Goal: Information Seeking & Learning: Learn about a topic

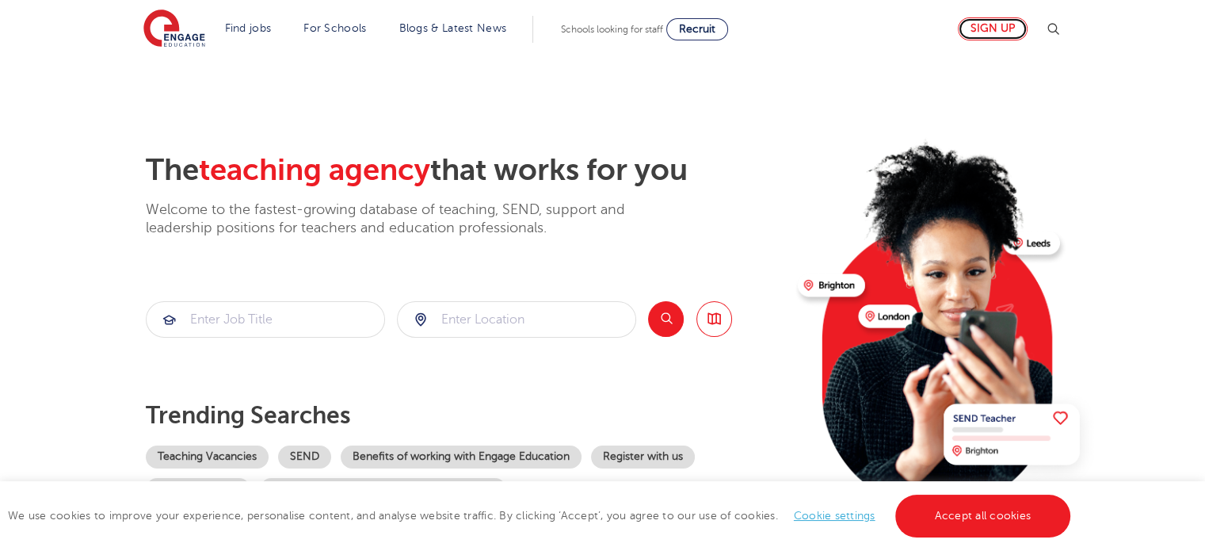
click at [1013, 28] on link "Sign up" at bounding box center [993, 28] width 70 height 23
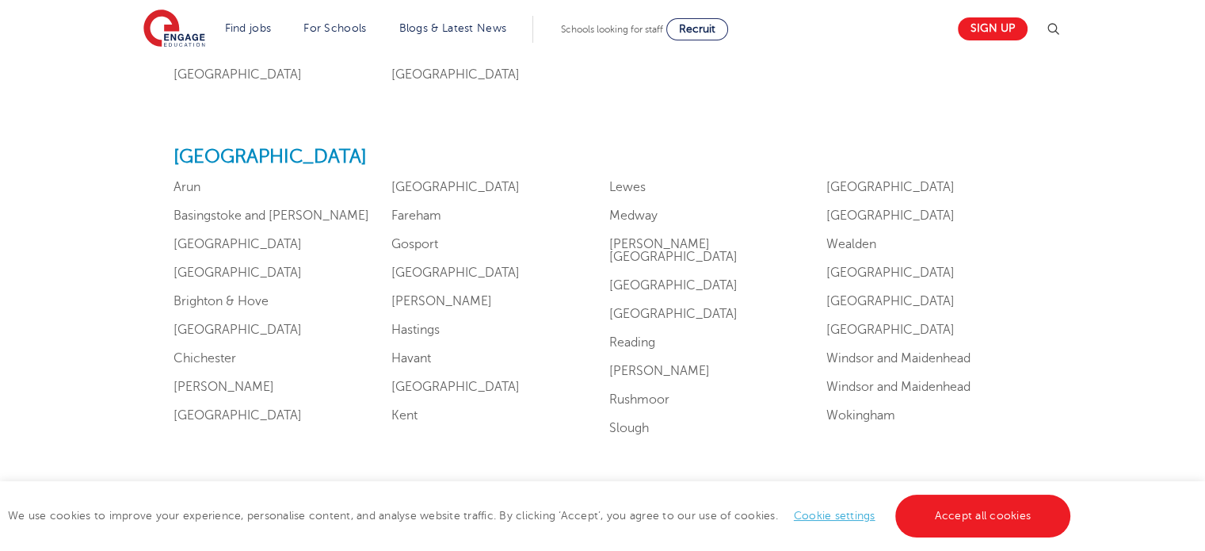
scroll to position [1426, 0]
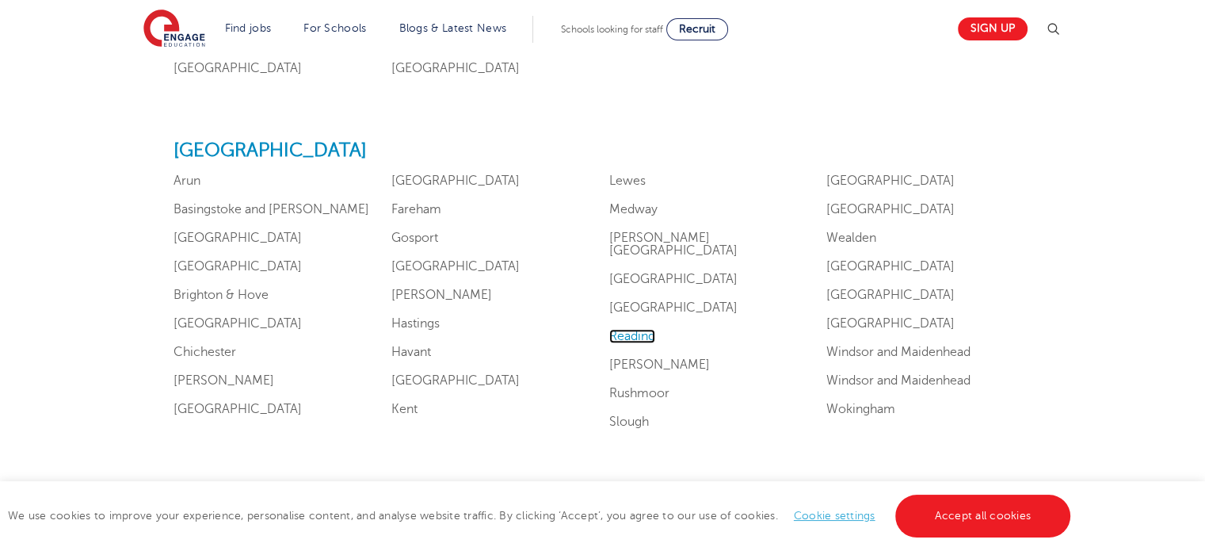
click at [635, 329] on link "Reading" at bounding box center [632, 336] width 46 height 14
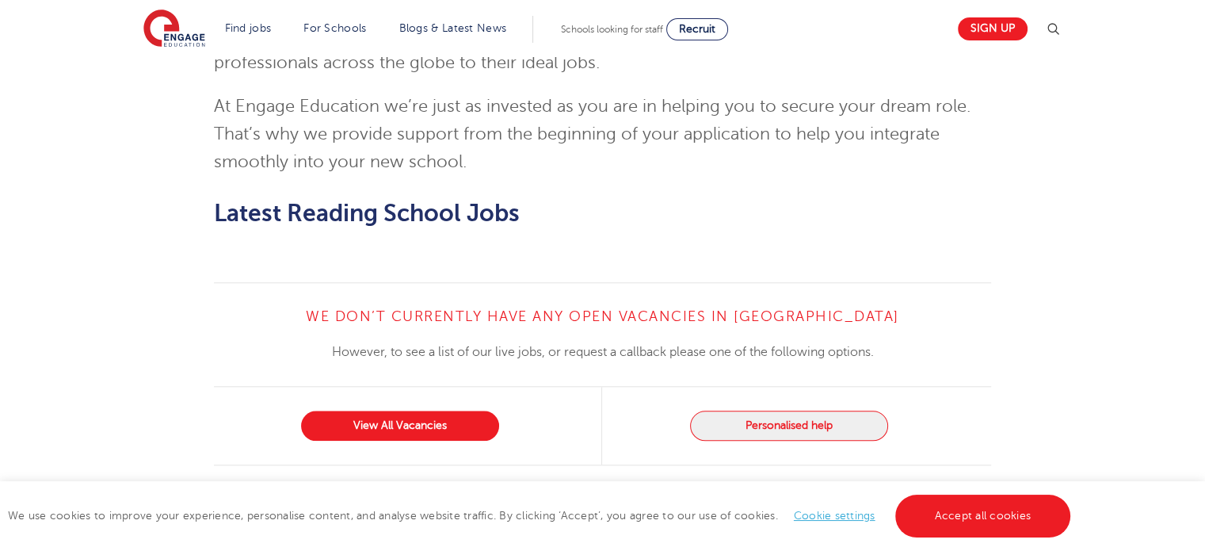
scroll to position [1553, 0]
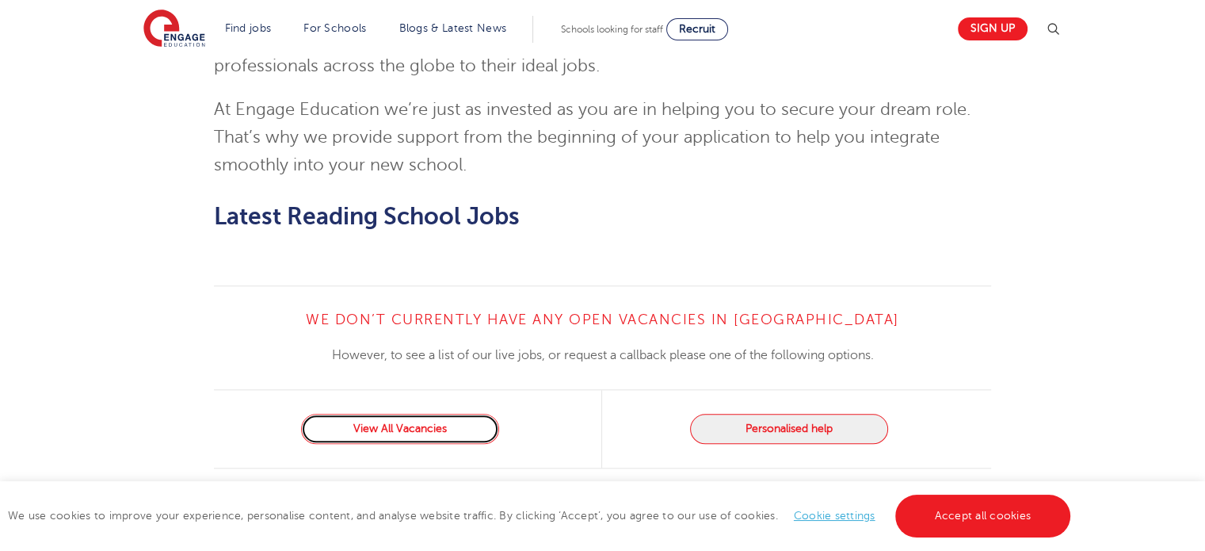
click at [437, 414] on link "View All Vacancies" at bounding box center [400, 429] width 198 height 30
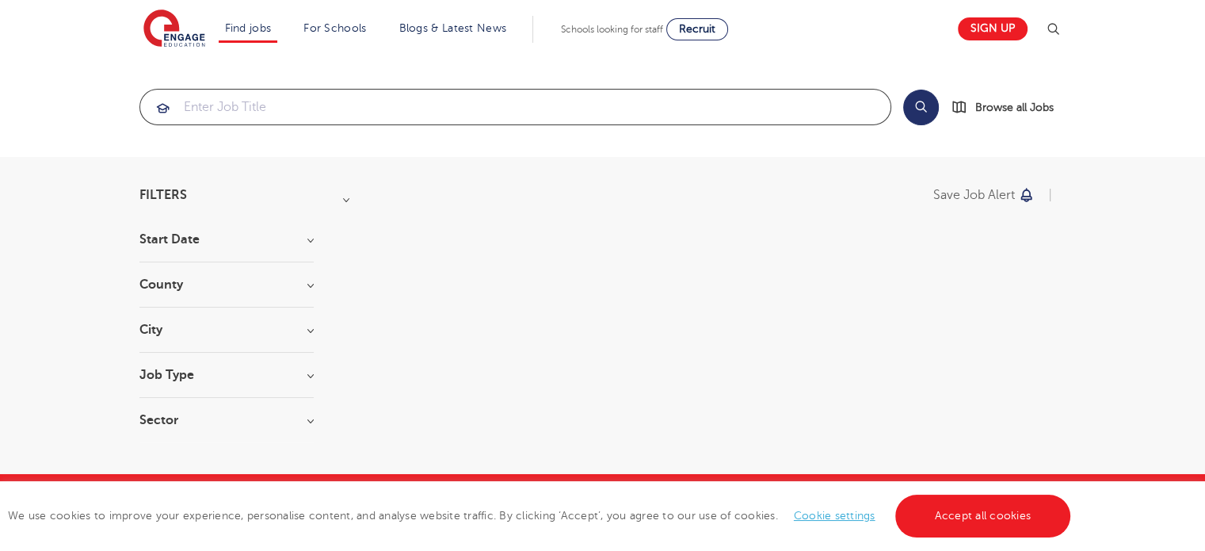
click at [531, 113] on input "search" at bounding box center [515, 107] width 750 height 35
